Goal: Information Seeking & Learning: Learn about a topic

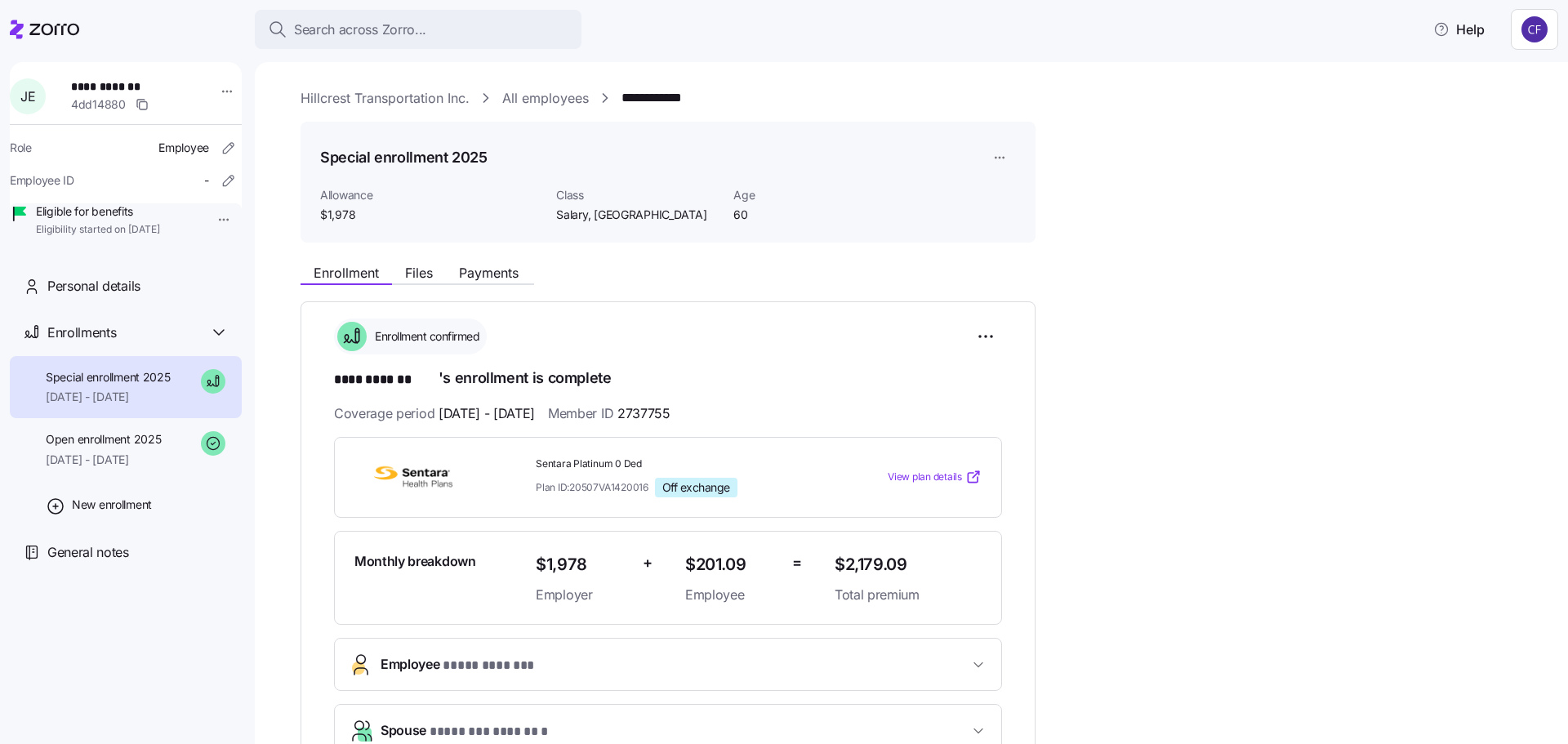
click at [374, 102] on link "Hillcrest Transportation Inc." at bounding box center [385, 98] width 169 height 20
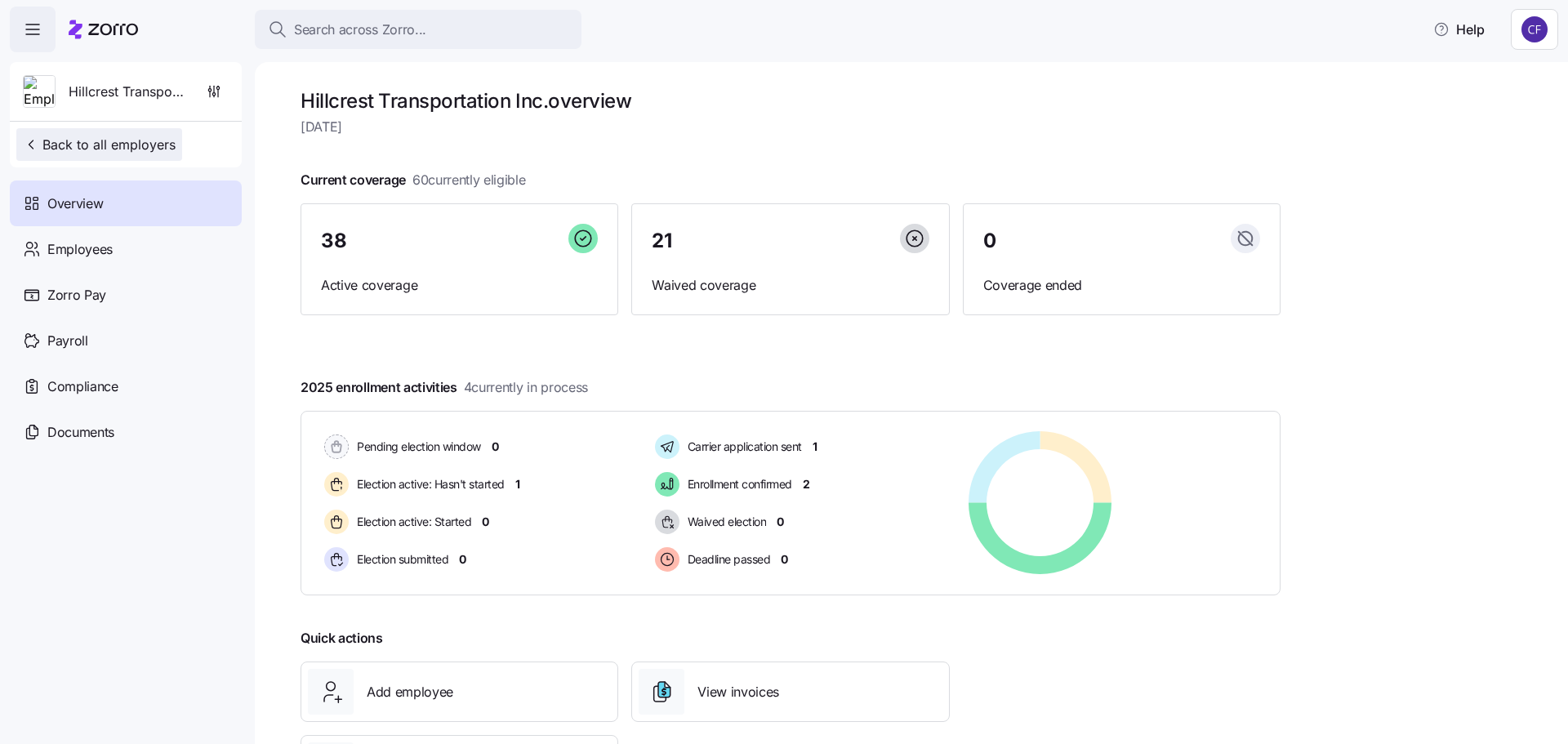
click at [125, 154] on button "Back to all employers" at bounding box center [99, 144] width 166 height 33
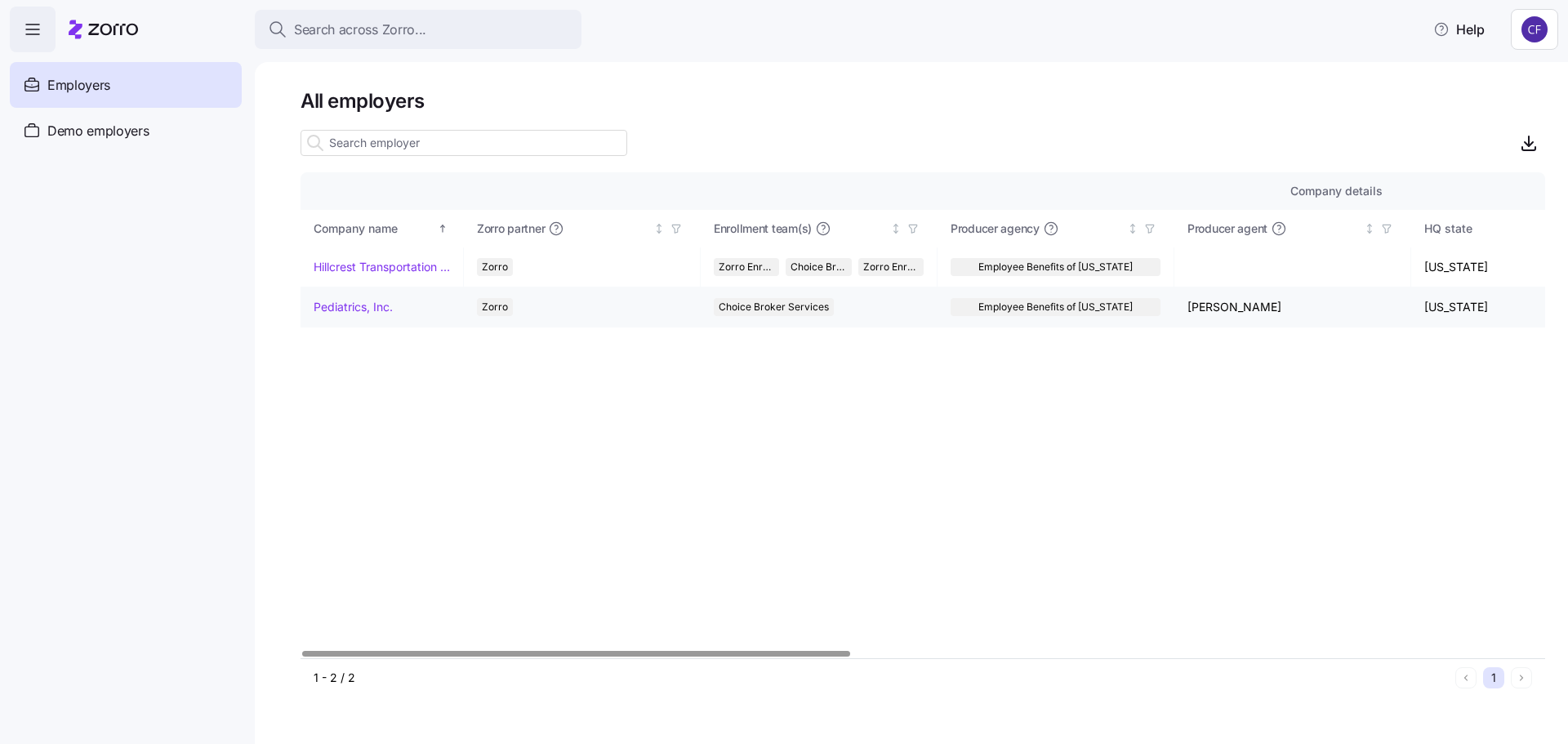
click at [333, 309] on link "Pediatrics, Inc." at bounding box center [353, 307] width 79 height 16
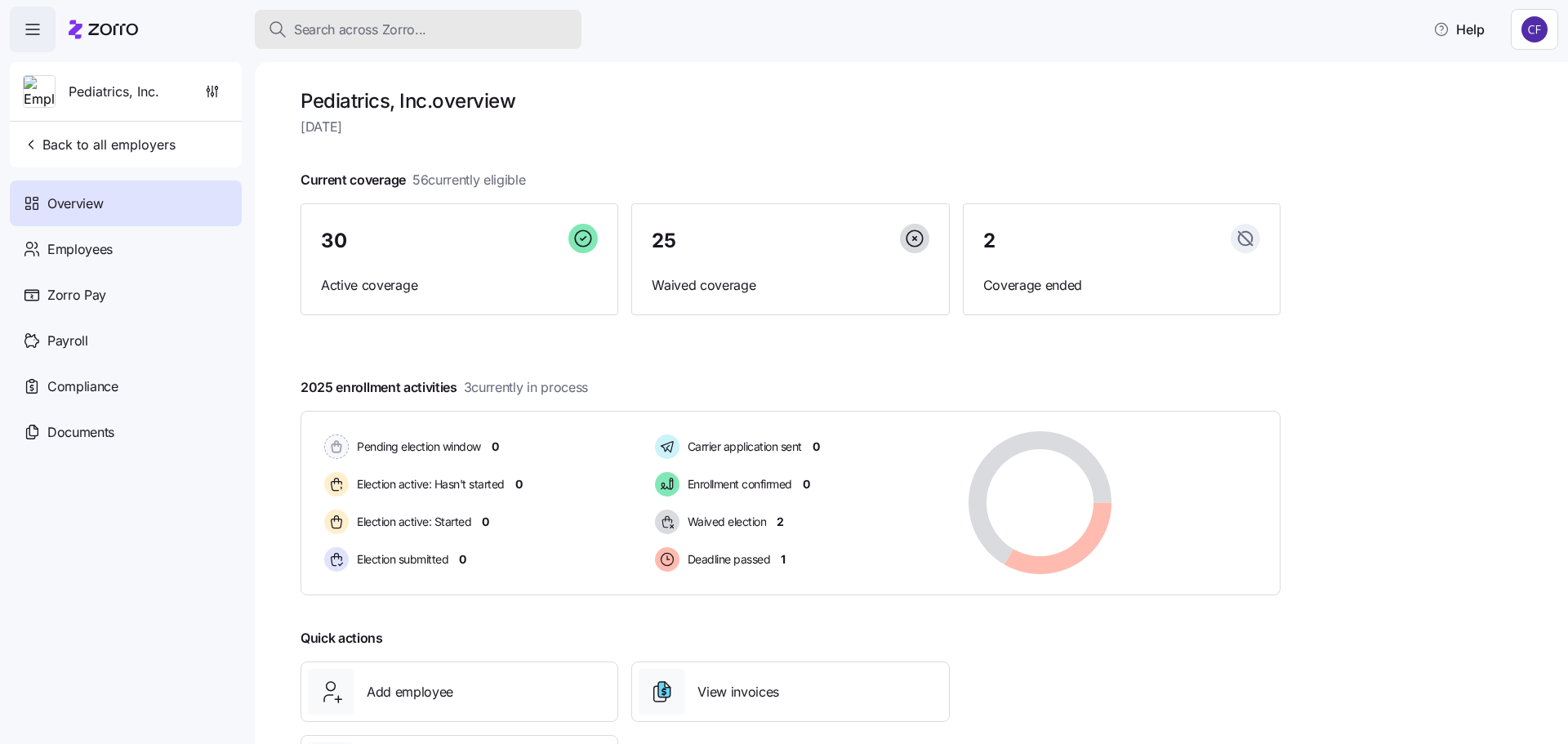
drag, startPoint x: 314, startPoint y: 27, endPoint x: 323, endPoint y: 25, distance: 9.2
click at [314, 27] on span "Search across Zorro..." at bounding box center [360, 29] width 132 height 20
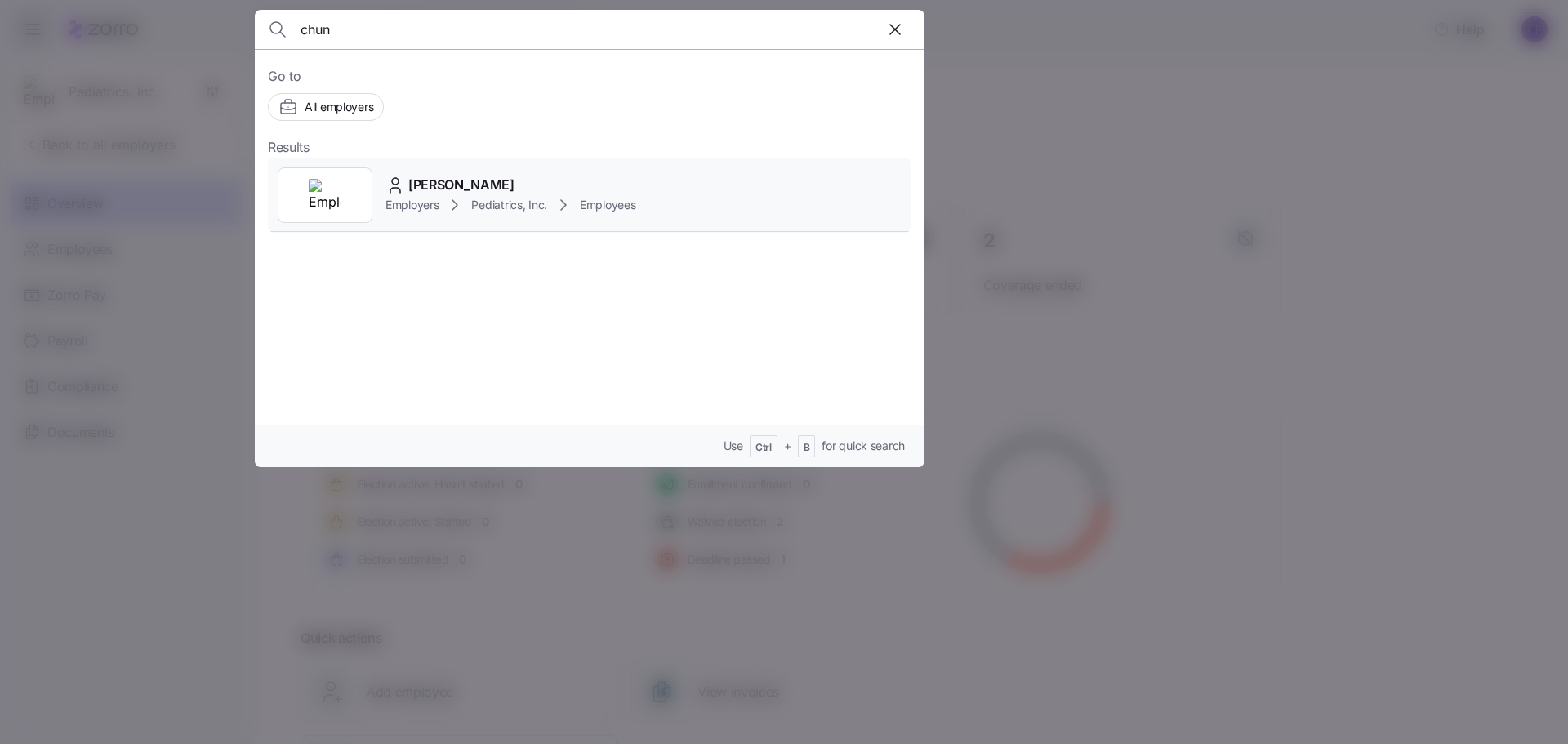
type input "chun"
click at [507, 200] on span "Pediatrics, Inc." at bounding box center [509, 205] width 76 height 16
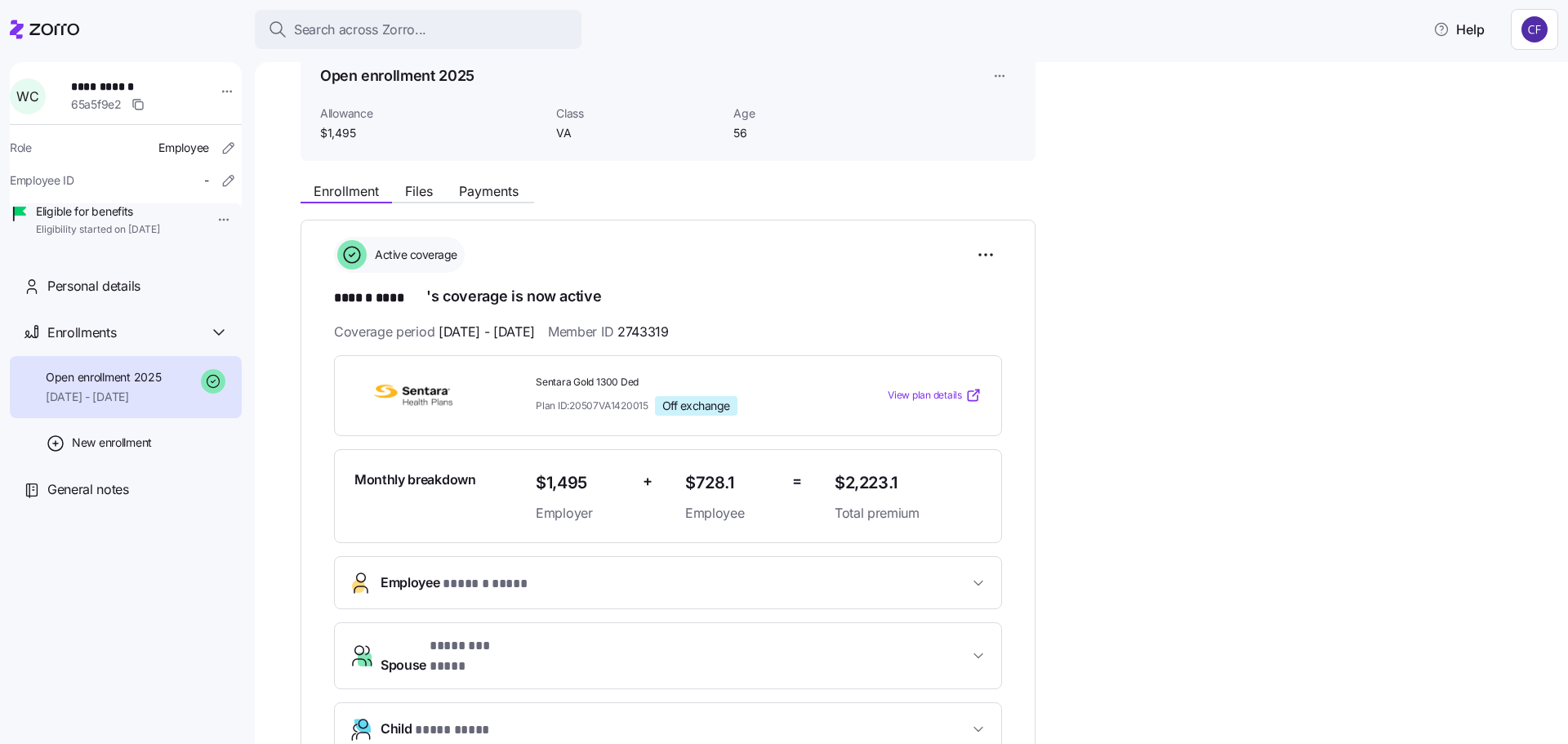
scroll to position [163, 0]
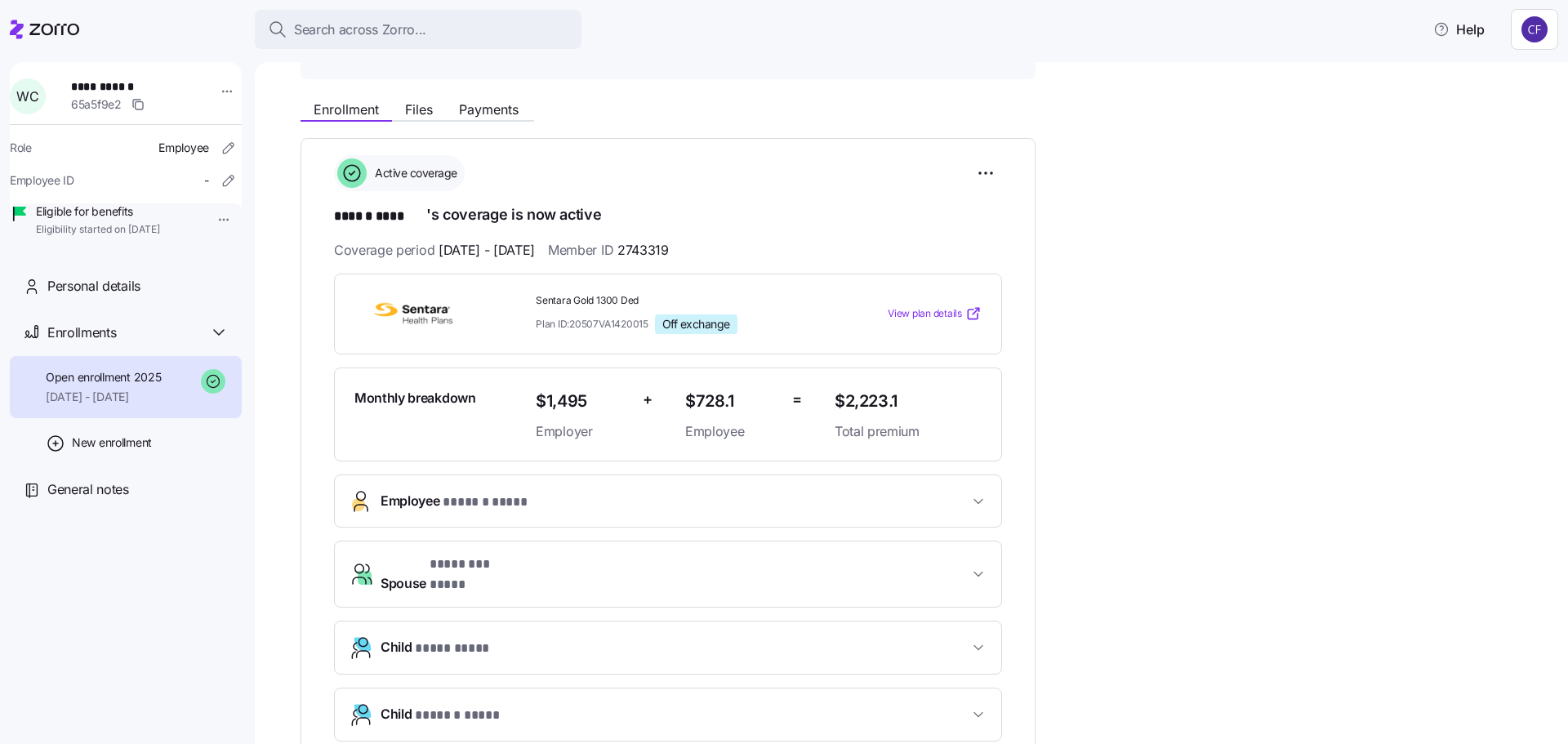
click at [952, 310] on span "View plan details" at bounding box center [924, 314] width 74 height 15
